Goal: Obtain resource: Download file/media

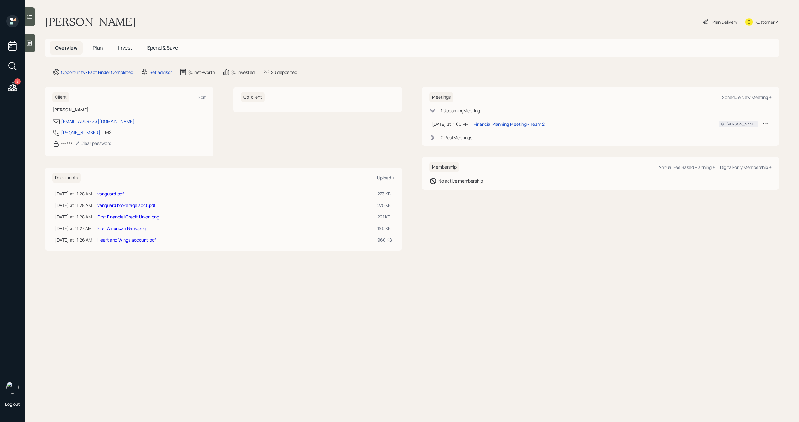
click at [117, 194] on link "vanguard.pdf" at bounding box center [110, 194] width 27 height 6
